Goal: Information Seeking & Learning: Understand process/instructions

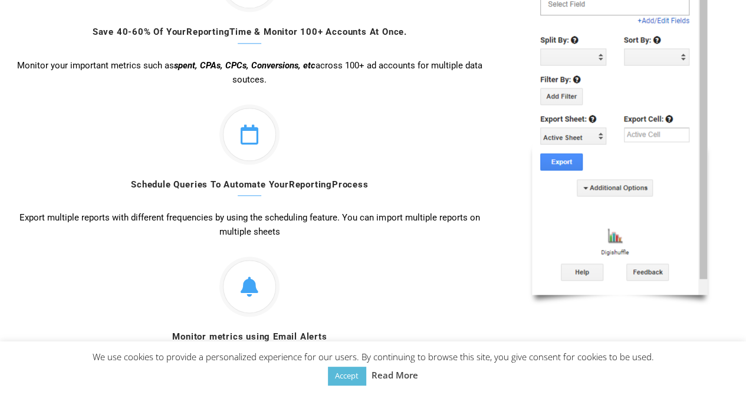
scroll to position [672, 0]
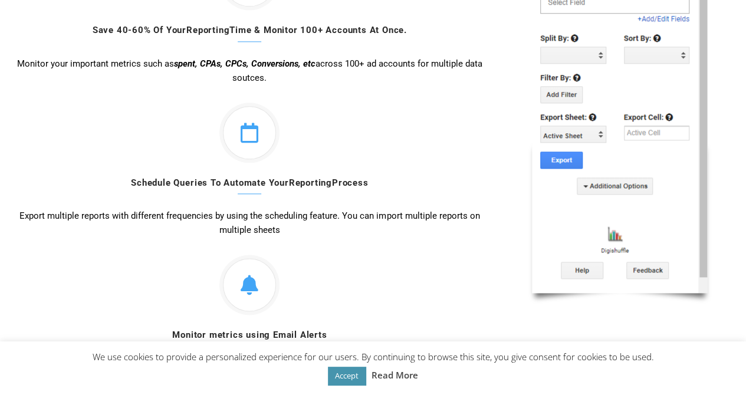
click at [340, 382] on link "Accept" at bounding box center [347, 376] width 38 height 18
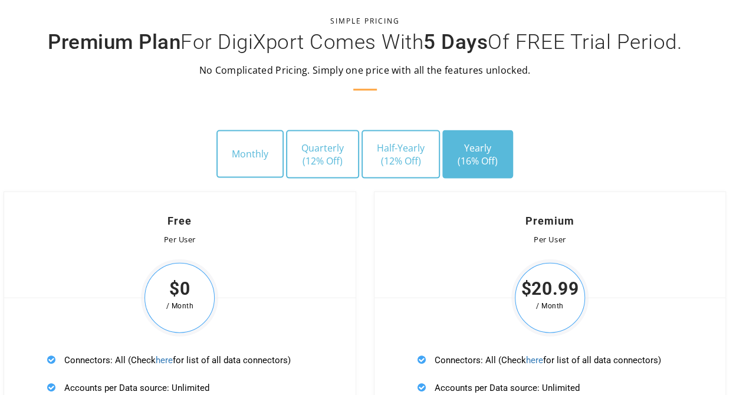
scroll to position [3389, 8]
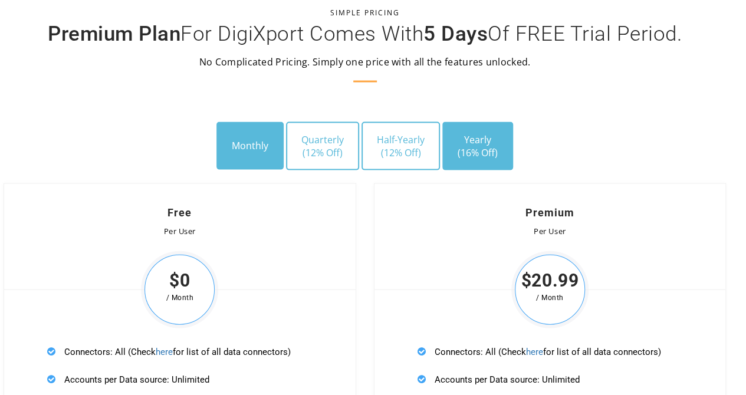
click at [267, 147] on button "Monthly" at bounding box center [249, 145] width 67 height 47
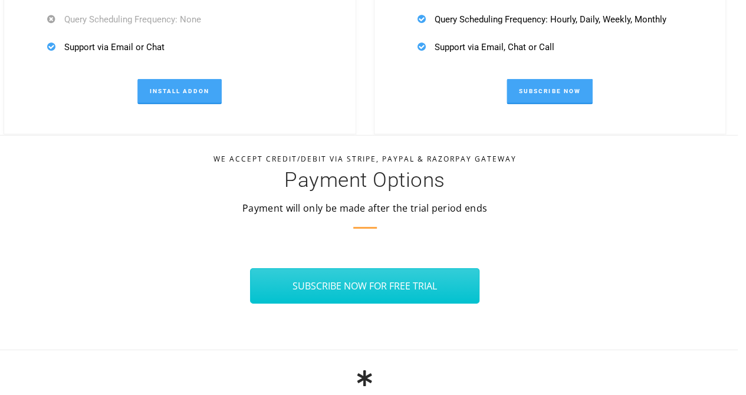
scroll to position [4004, 8]
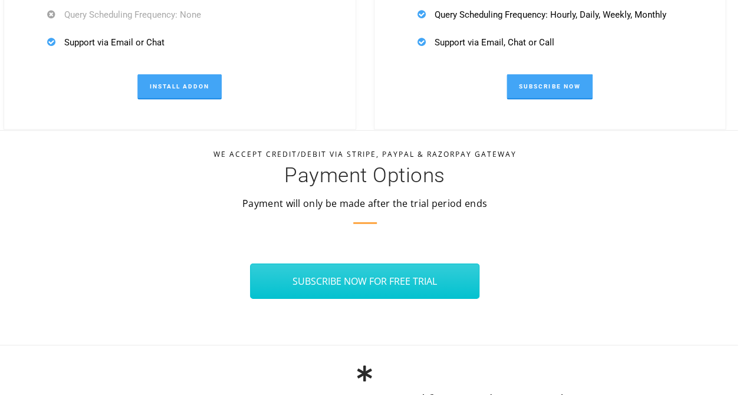
drag, startPoint x: 364, startPoint y: 194, endPoint x: 364, endPoint y: 174, distance: 20.1
click at [364, 174] on div "We Accept Credit/Debit Via Stripe, Paypal & Razorpay Gateway Payment Options Pa…" at bounding box center [365, 189] width 723 height 77
click at [361, 178] on h3 "Payment Options" at bounding box center [365, 175] width 723 height 21
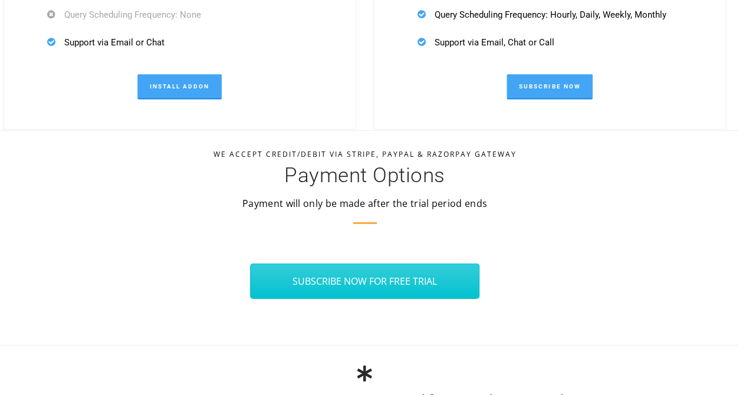
click at [361, 178] on h3 "Payment Options" at bounding box center [365, 175] width 723 height 21
